Goal: Task Accomplishment & Management: Manage account settings

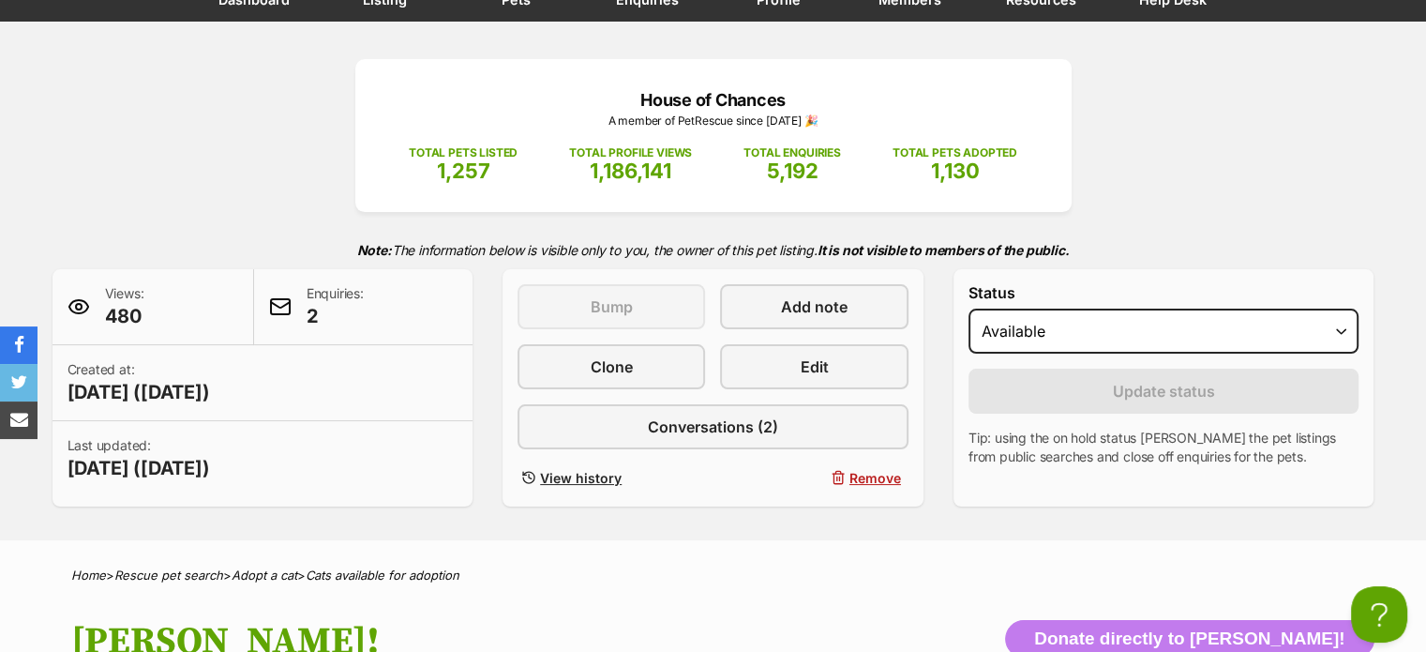
scroll to position [90, 0]
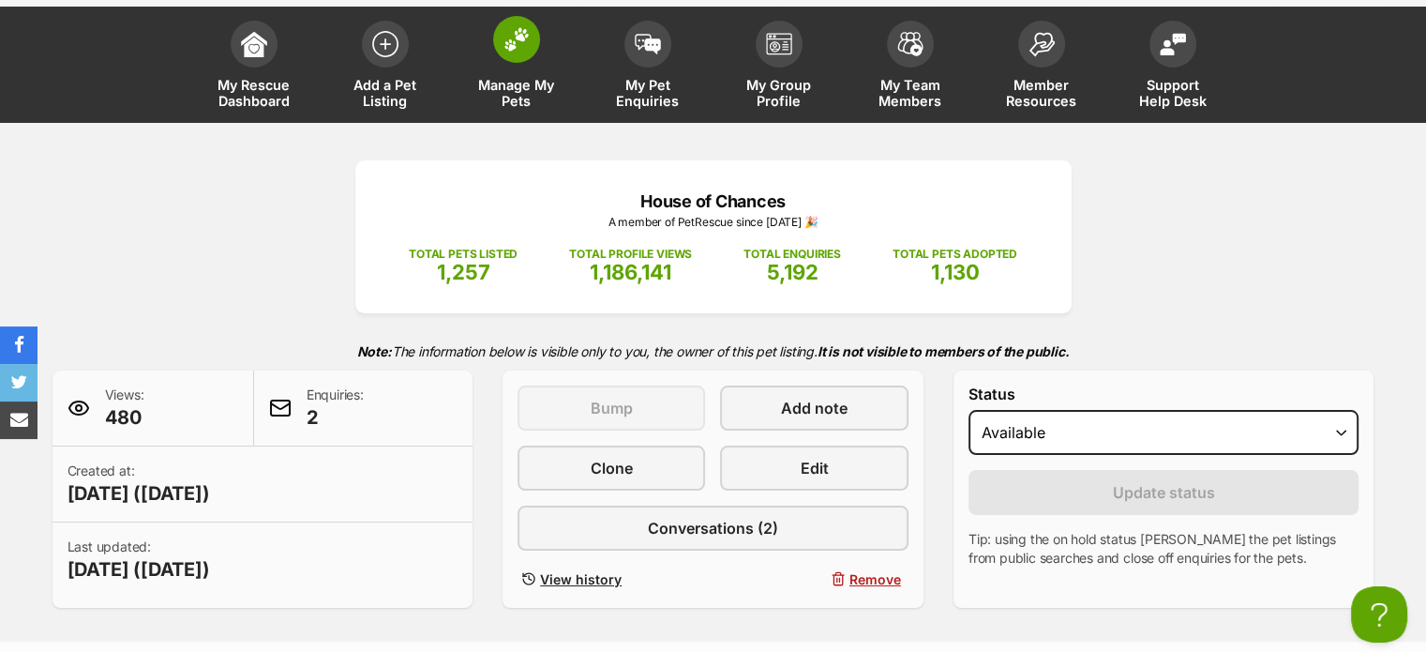
click at [518, 55] on span at bounding box center [516, 39] width 47 height 47
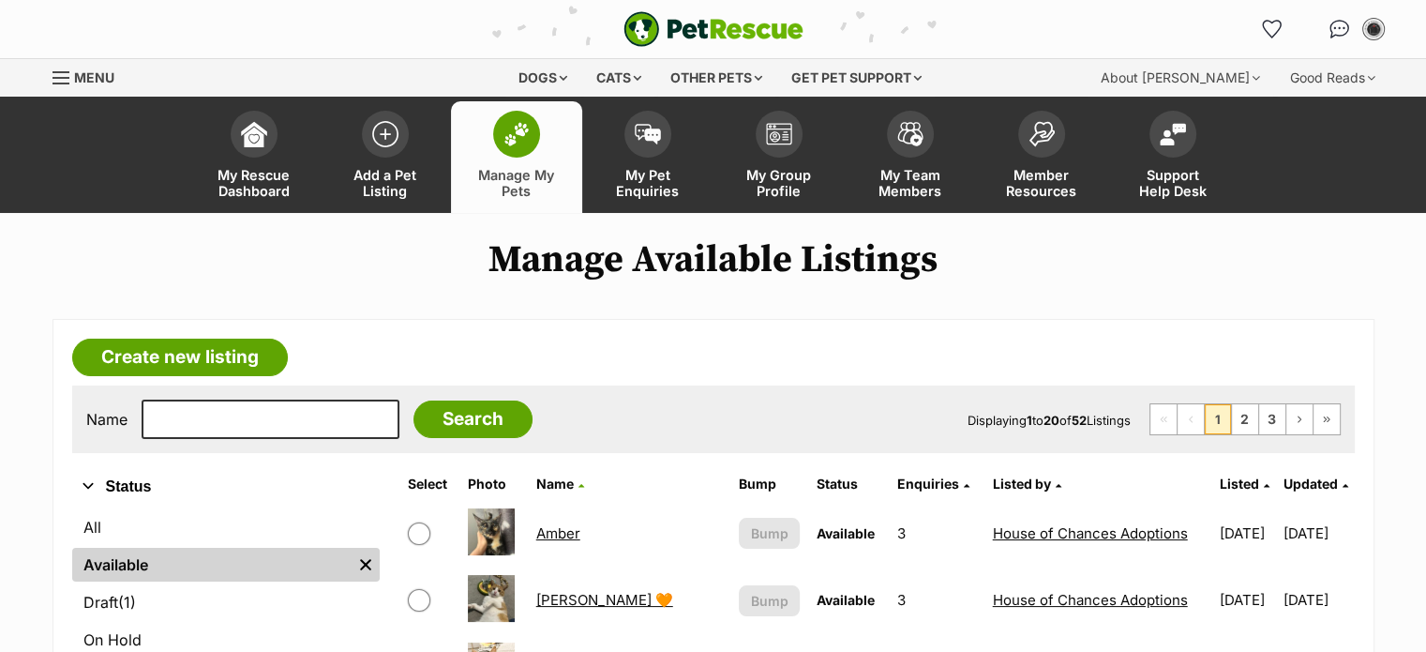
click at [311, 438] on div "Name Search Displaying 1 to 20 of 52 Listings First Page Previous Page 1 2 3 Ne…" at bounding box center [713, 419] width 1283 height 68
click at [310, 423] on input "text" at bounding box center [271, 418] width 258 height 39
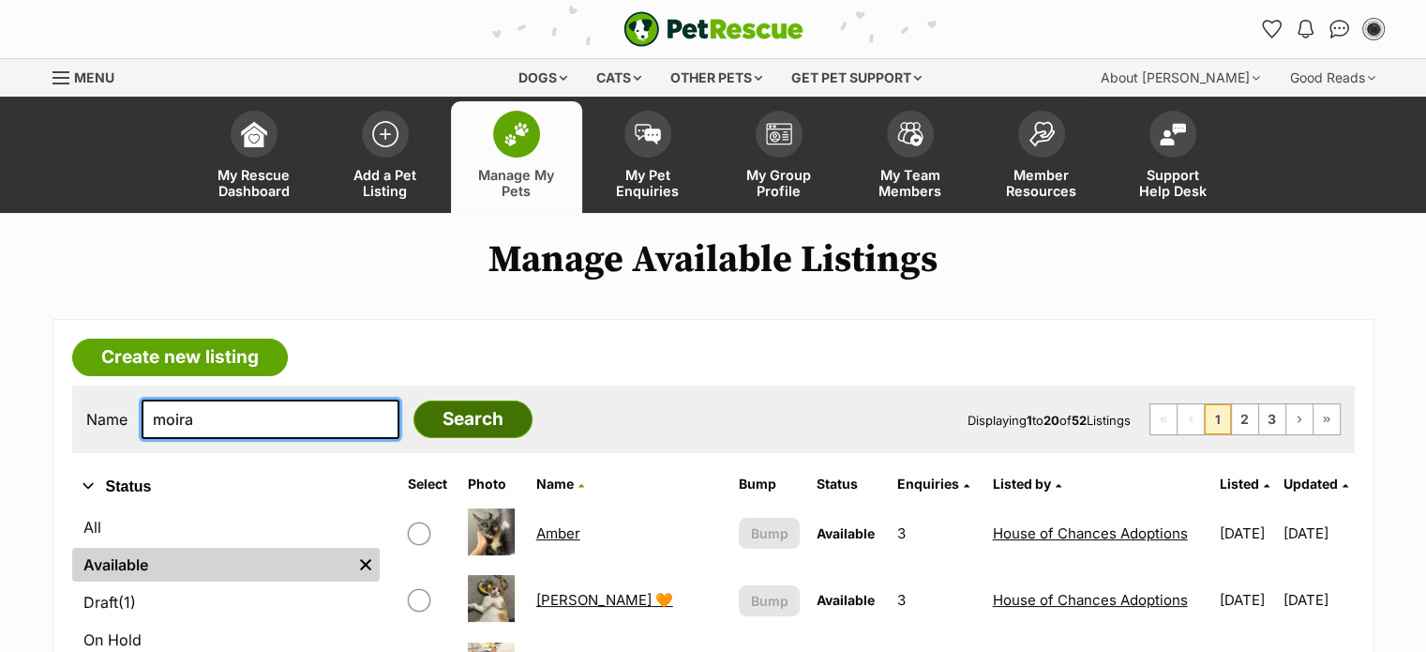
type input "moira"
click at [416, 425] on input "Search" at bounding box center [472, 419] width 119 height 38
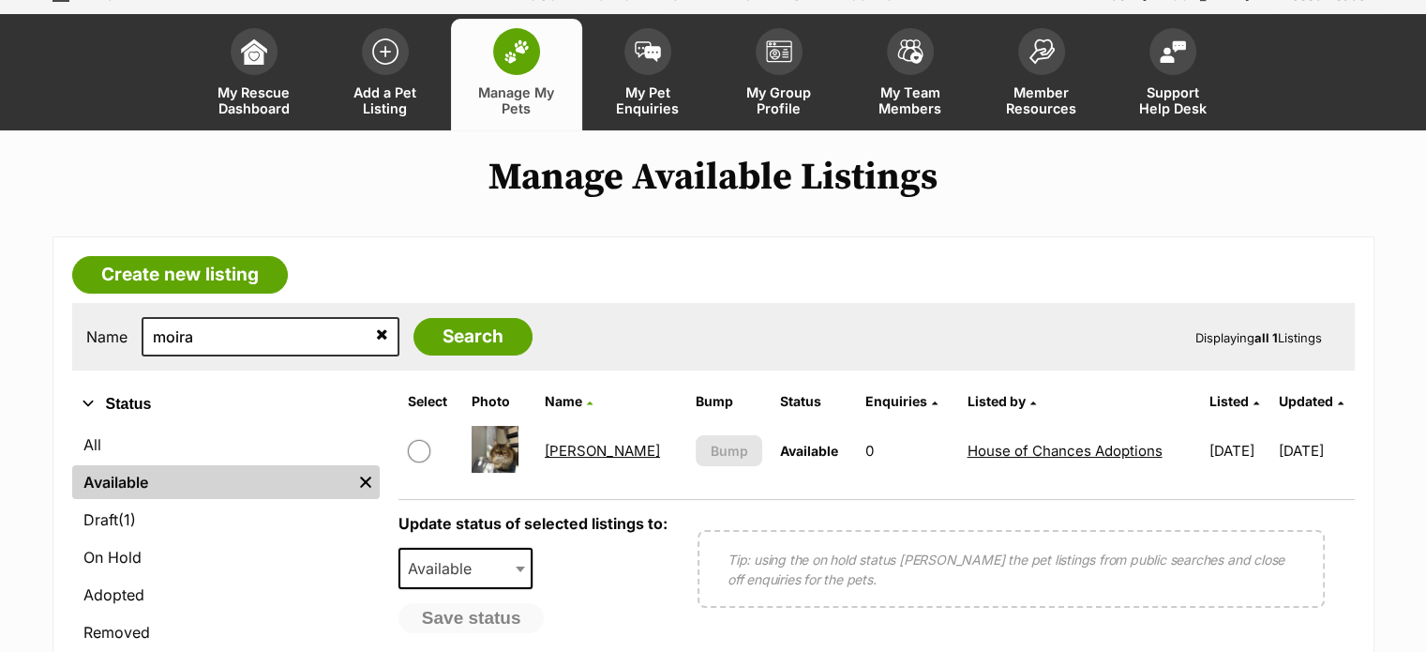
click at [499, 446] on img at bounding box center [495, 449] width 47 height 47
click at [566, 452] on link "[PERSON_NAME]" at bounding box center [602, 451] width 115 height 18
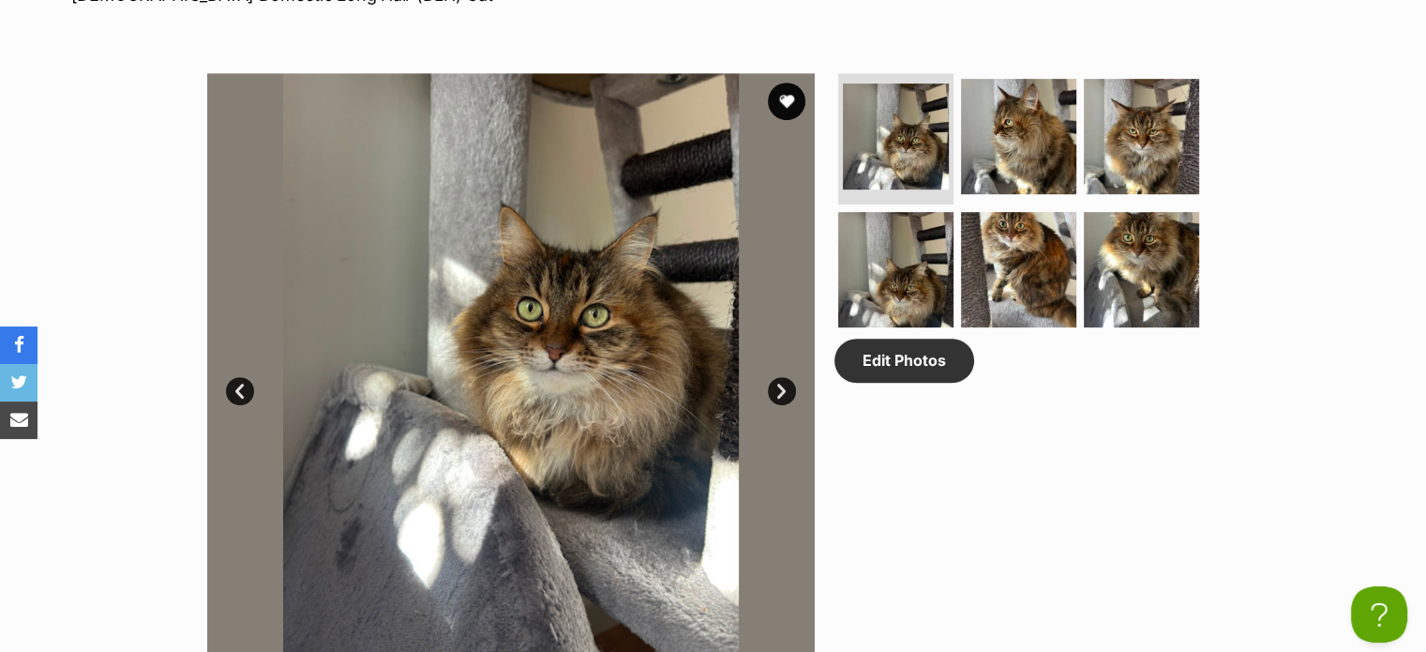
click at [780, 388] on link "Next" at bounding box center [782, 391] width 28 height 28
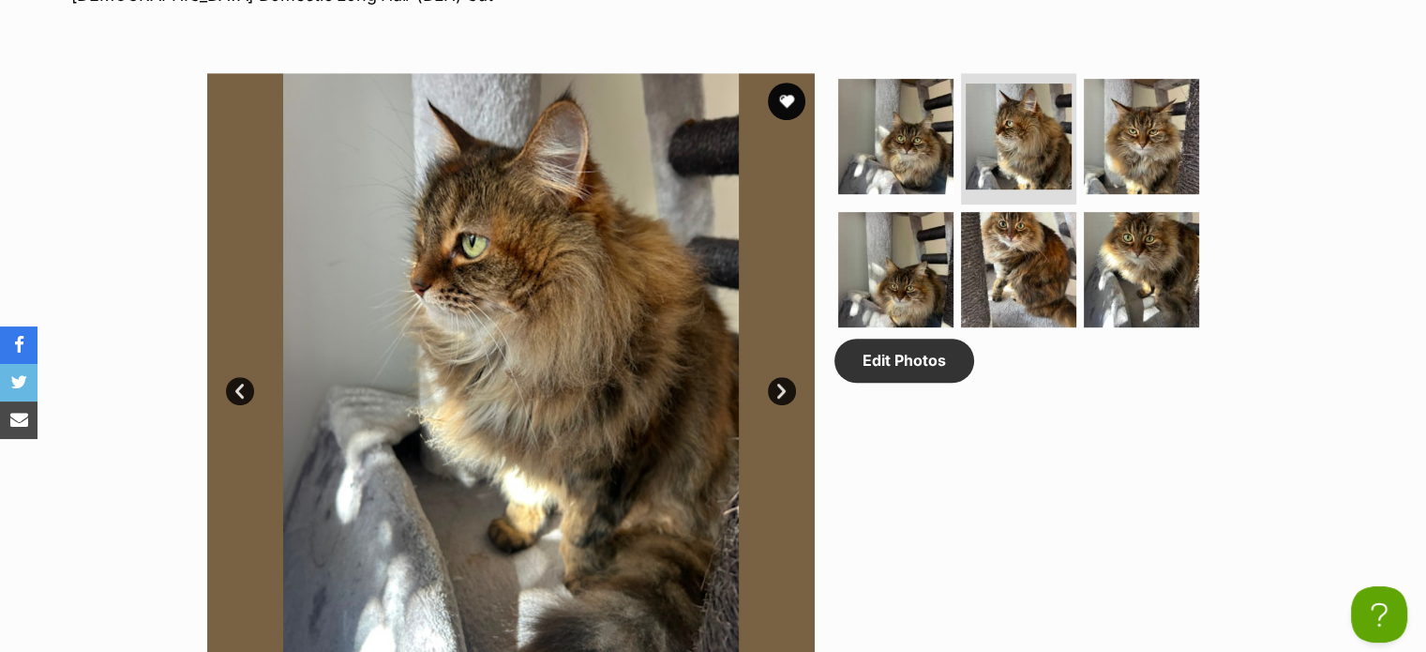
click at [780, 388] on link "Next" at bounding box center [782, 391] width 28 height 28
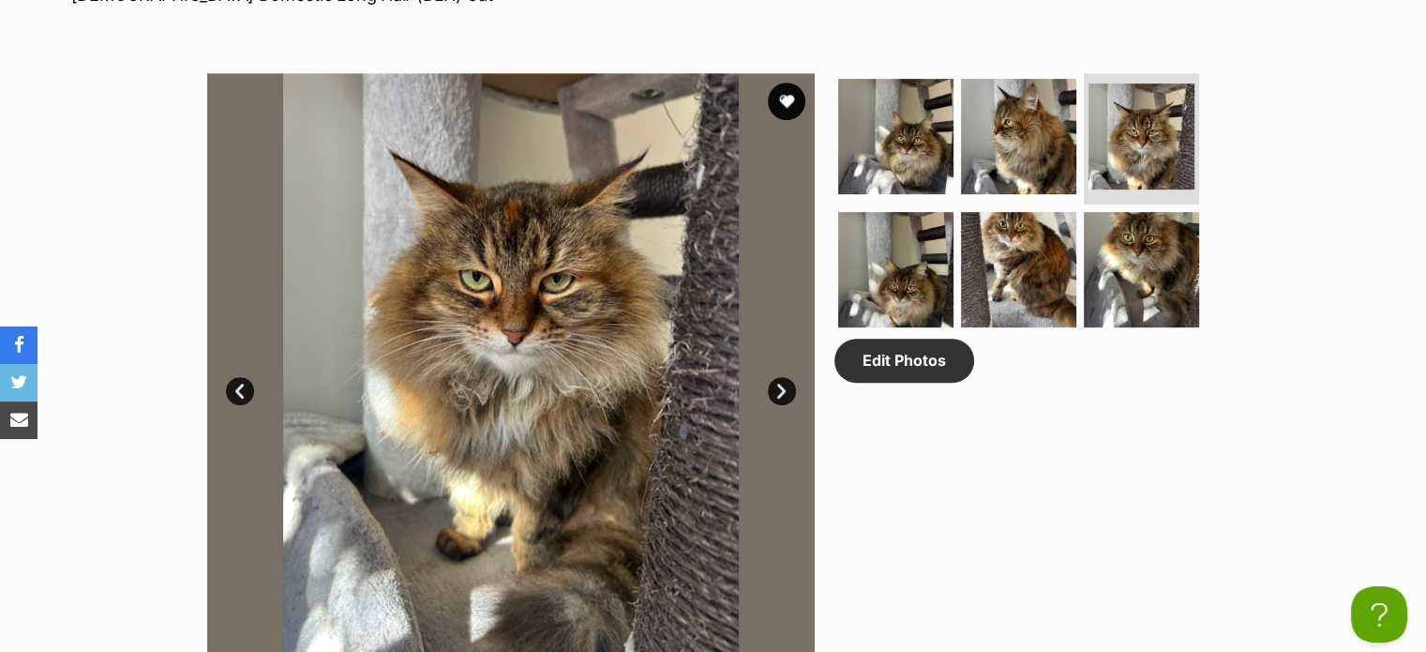
click at [780, 388] on link "Next" at bounding box center [782, 391] width 28 height 28
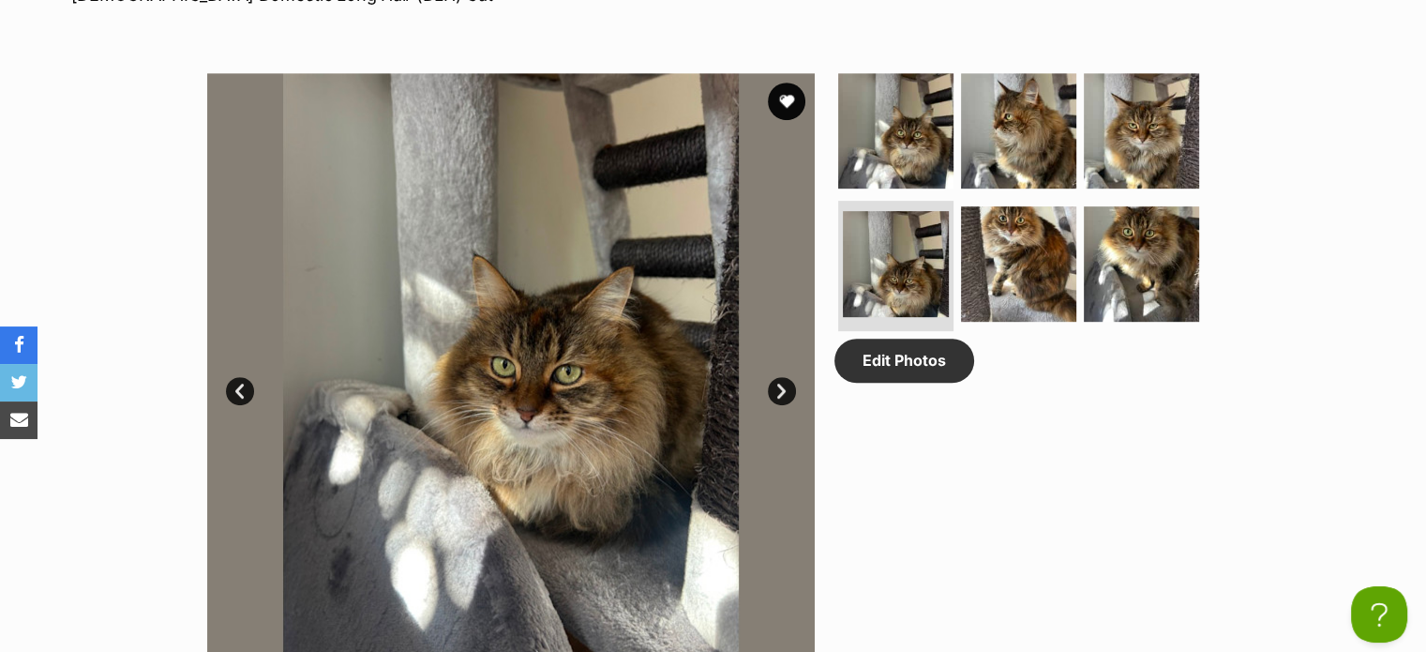
click at [780, 388] on link "Next" at bounding box center [782, 391] width 28 height 28
